Goal: Transaction & Acquisition: Purchase product/service

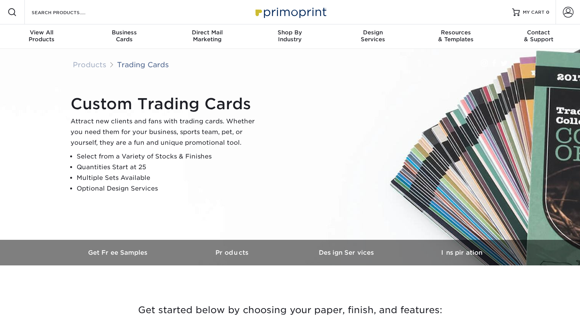
scroll to position [303, 0]
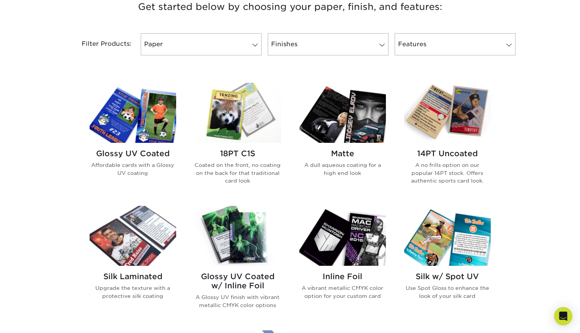
click at [368, 118] on img at bounding box center [342, 113] width 87 height 60
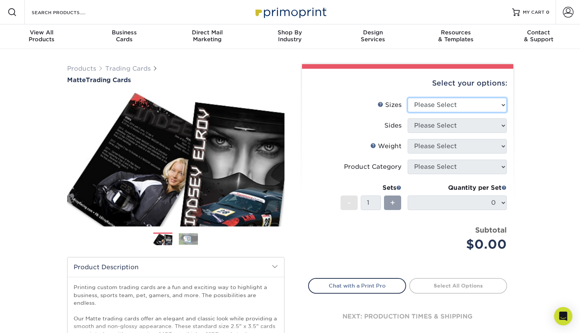
click at [444, 101] on select "Please Select 2.5" x 3.5"" at bounding box center [457, 105] width 99 height 14
select select "2.50x3.50"
click at [408, 98] on select "Please Select 2.5" x 3.5"" at bounding box center [457, 105] width 99 height 14
click at [445, 126] on select "Please Select Print Both Sides Print Front Only" at bounding box center [457, 125] width 99 height 14
select select "13abbda7-1d64-4f25-8bb2-c179b224825d"
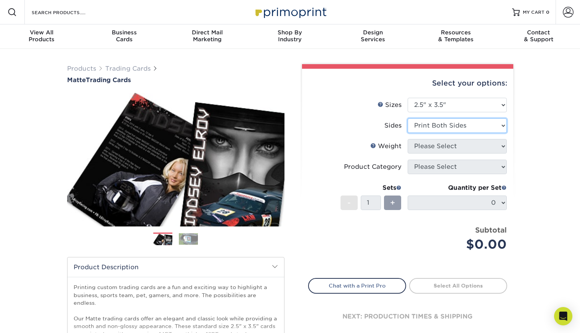
click at [408, 118] on select "Please Select Print Both Sides Print Front Only" at bounding box center [457, 125] width 99 height 14
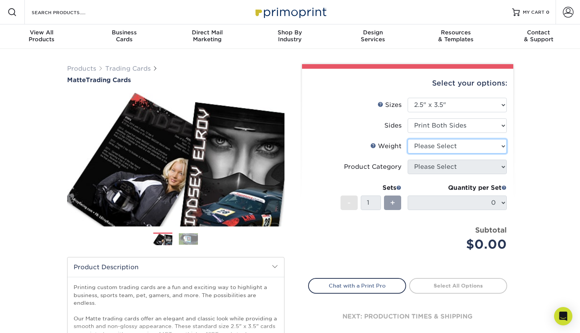
click at [446, 146] on select "Please Select 16PT 14PT" at bounding box center [457, 146] width 99 height 14
select select "16PT"
click at [408, 139] on select "Please Select 16PT 14PT" at bounding box center [457, 146] width 99 height 14
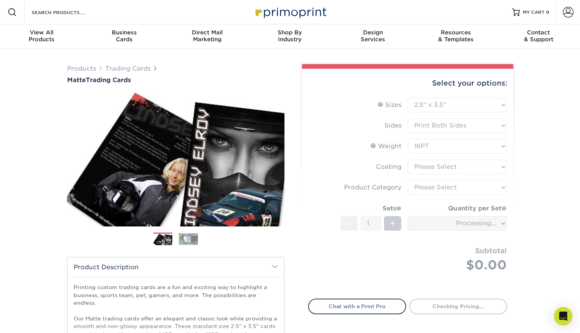
click at [447, 168] on form "Sizes Help Sizes Please Select 2.5" x 3.5" Sides Please Select 16PT - 1" at bounding box center [407, 194] width 199 height 192
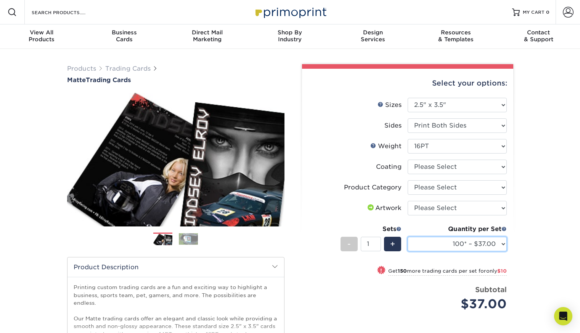
click at [454, 240] on select "100* – $37.00 250* – $47.00 500* – $58.00 1000 – $71.00 2500 – $141.00 5000 – $…" at bounding box center [457, 244] width 99 height 14
